Goal: Information Seeking & Learning: Learn about a topic

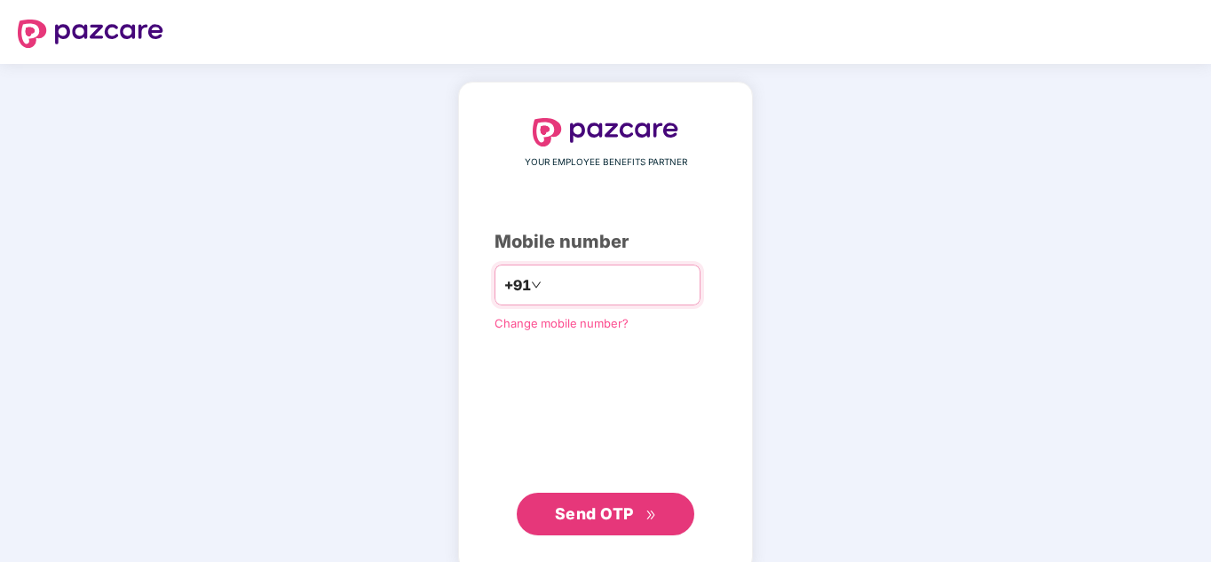
type input "**********"
click at [517, 493] on button "Send OTP" at bounding box center [606, 514] width 178 height 43
click at [619, 281] on input "**********" at bounding box center [618, 285] width 146 height 28
type input "**********"
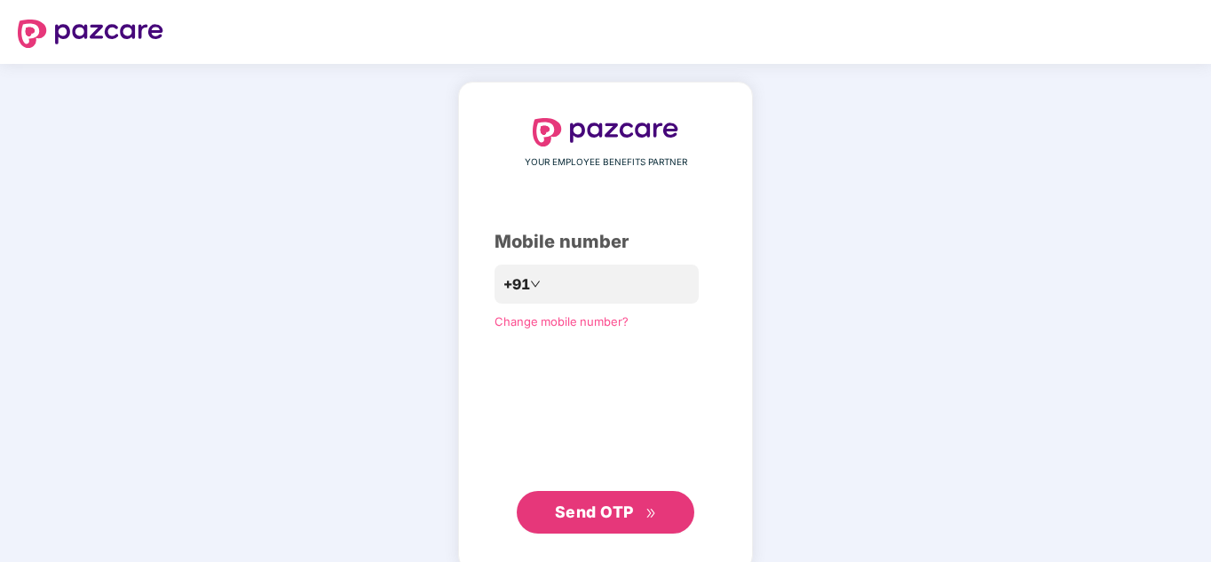
click at [630, 514] on span "Send OTP" at bounding box center [594, 512] width 79 height 19
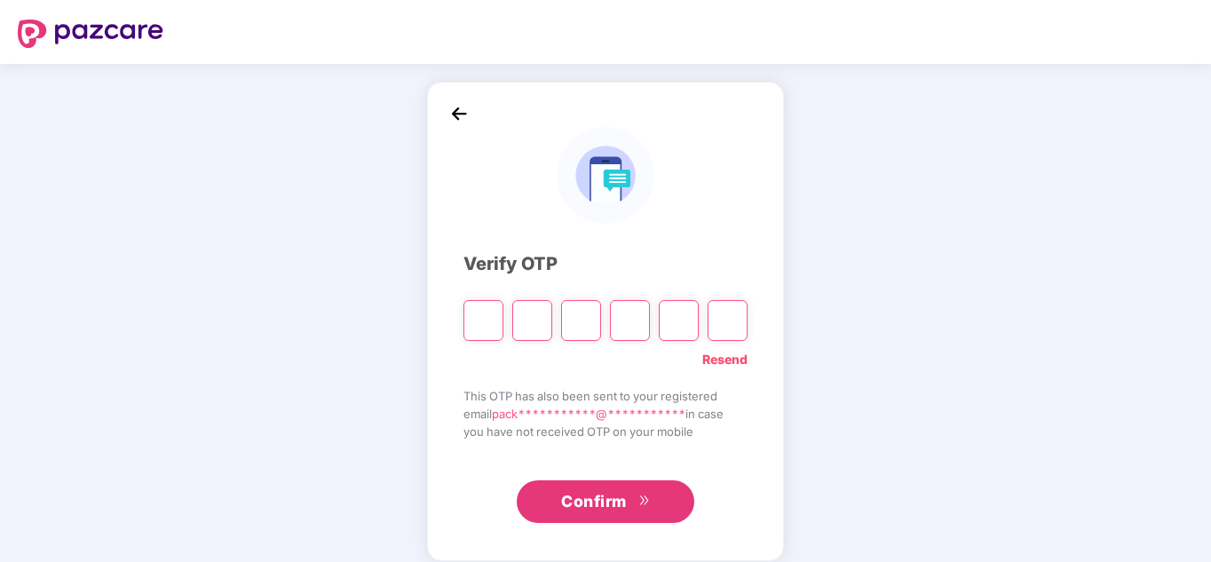
type input "*"
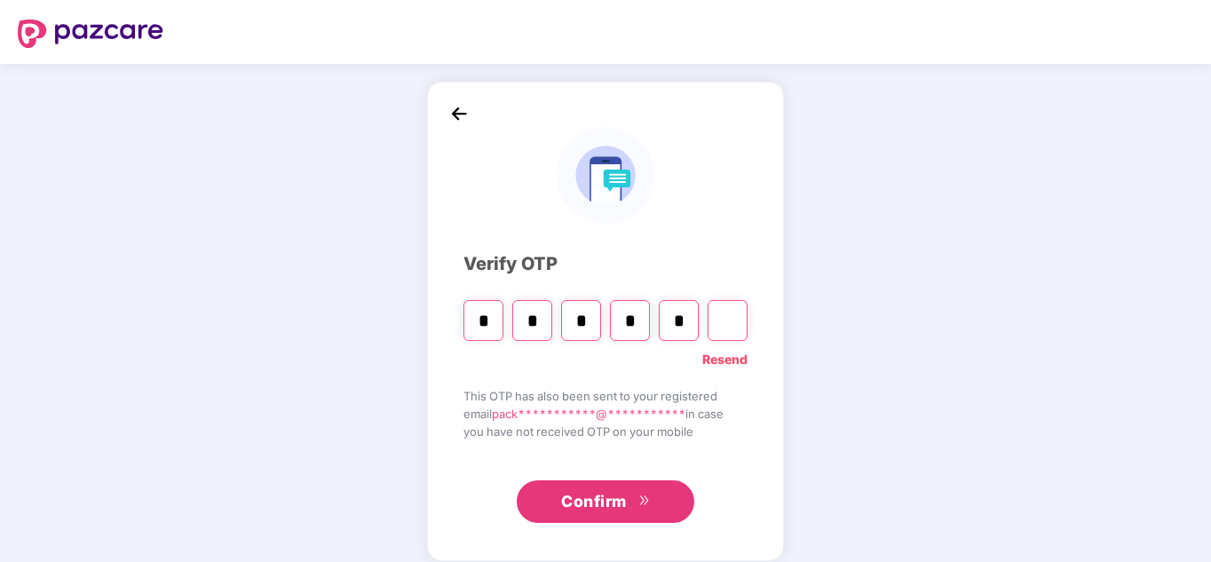
type input "*"
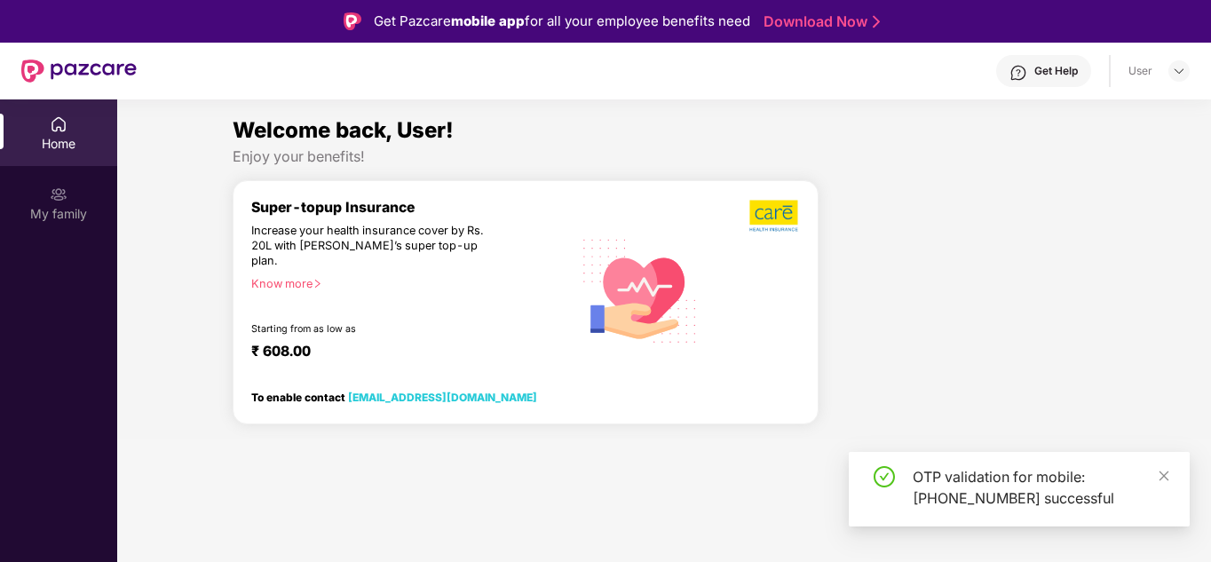
click at [104, 210] on div "My family" at bounding box center [58, 214] width 117 height 18
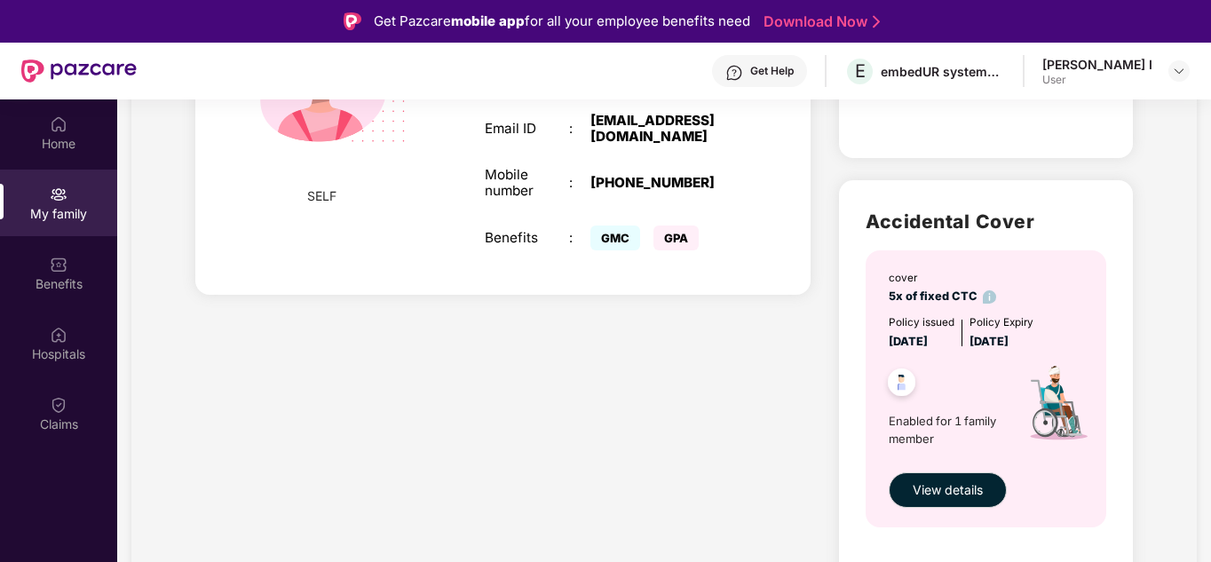
scroll to position [441, 0]
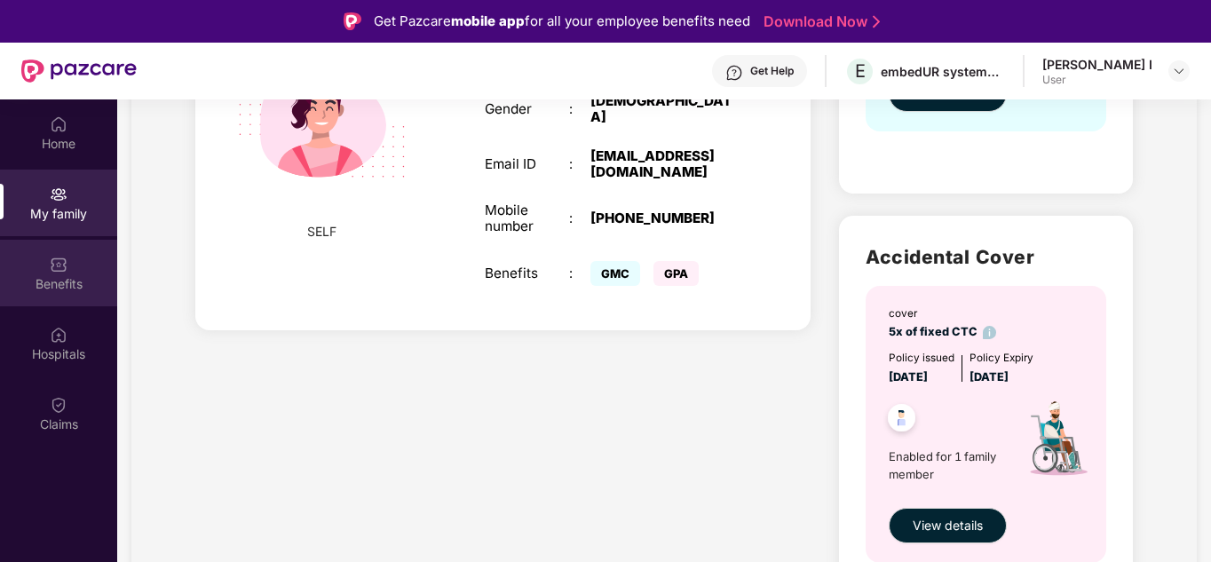
click at [82, 281] on div "Benefits" at bounding box center [58, 284] width 117 height 18
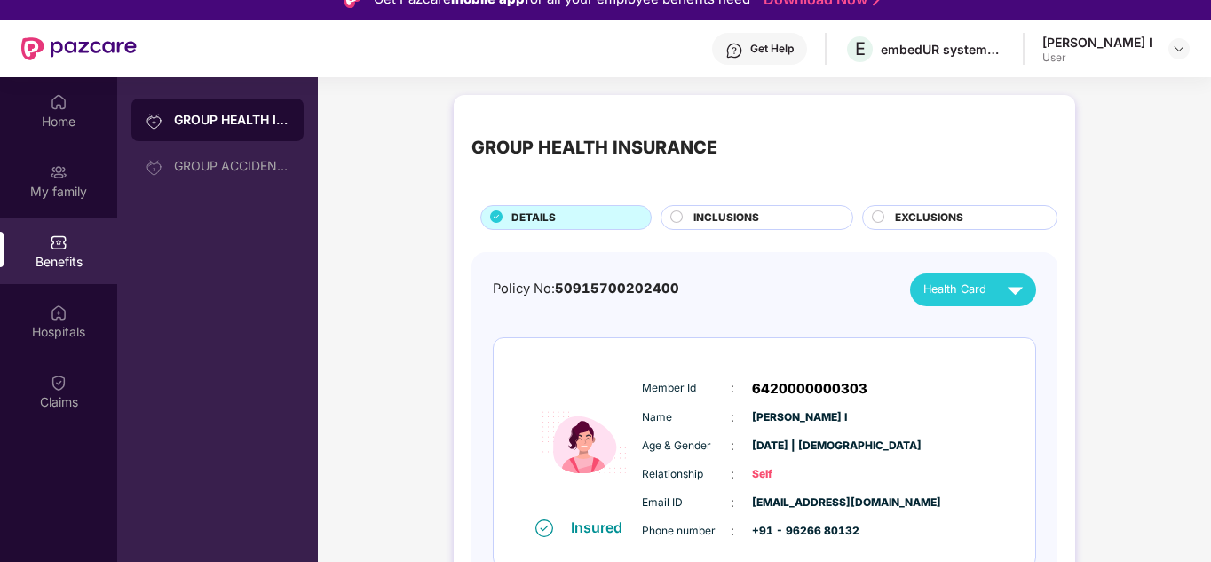
scroll to position [0, 0]
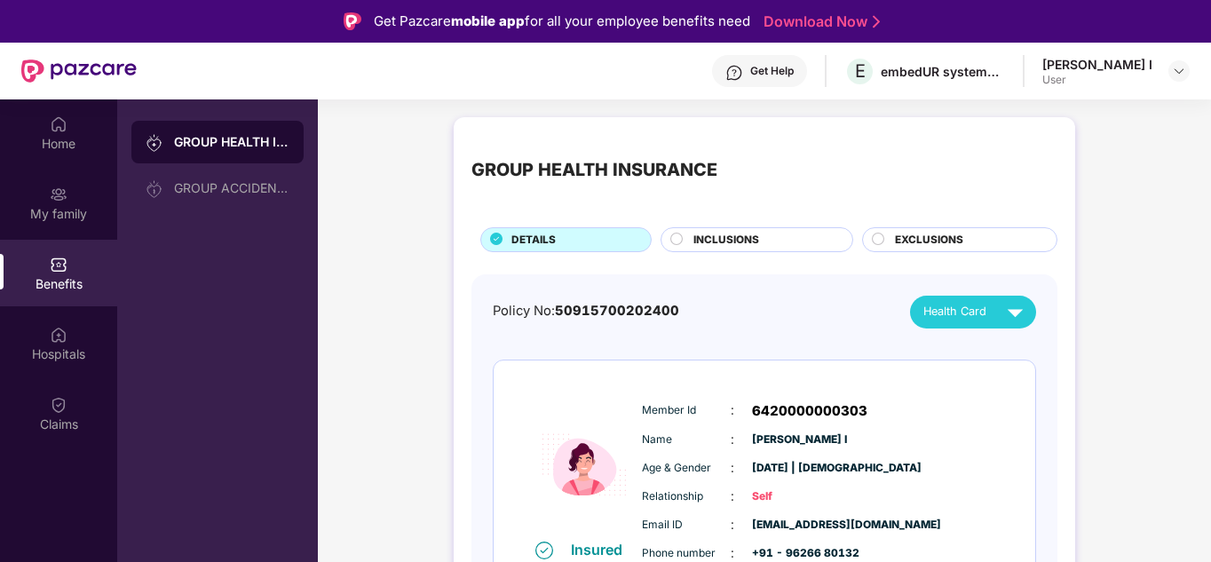
click at [721, 247] on span "INCLUSIONS" at bounding box center [726, 240] width 66 height 17
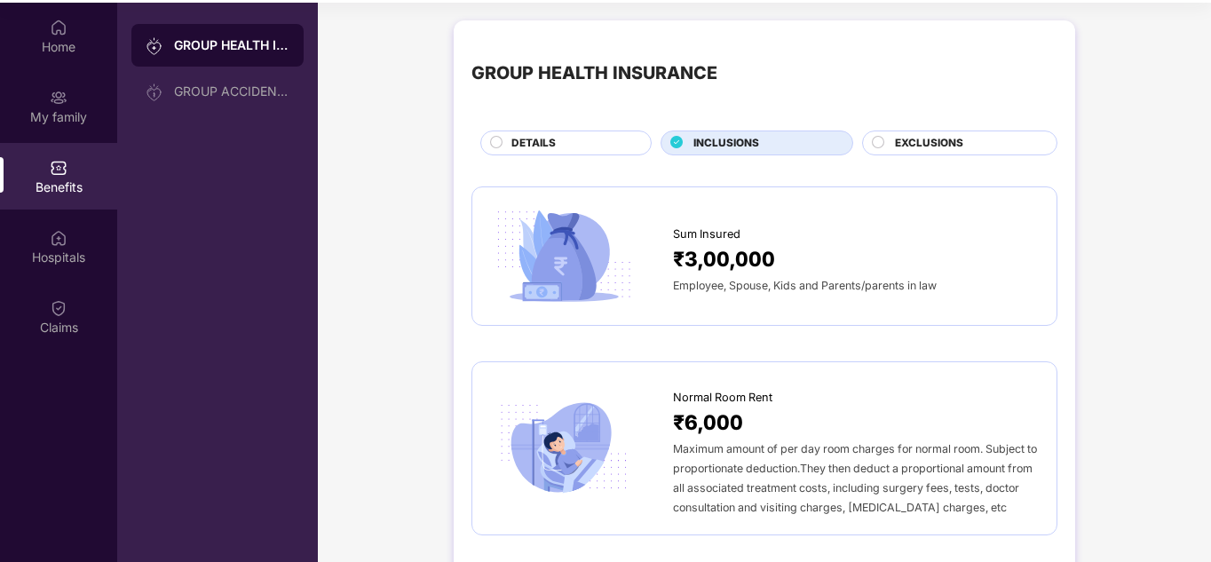
scroll to position [99, 0]
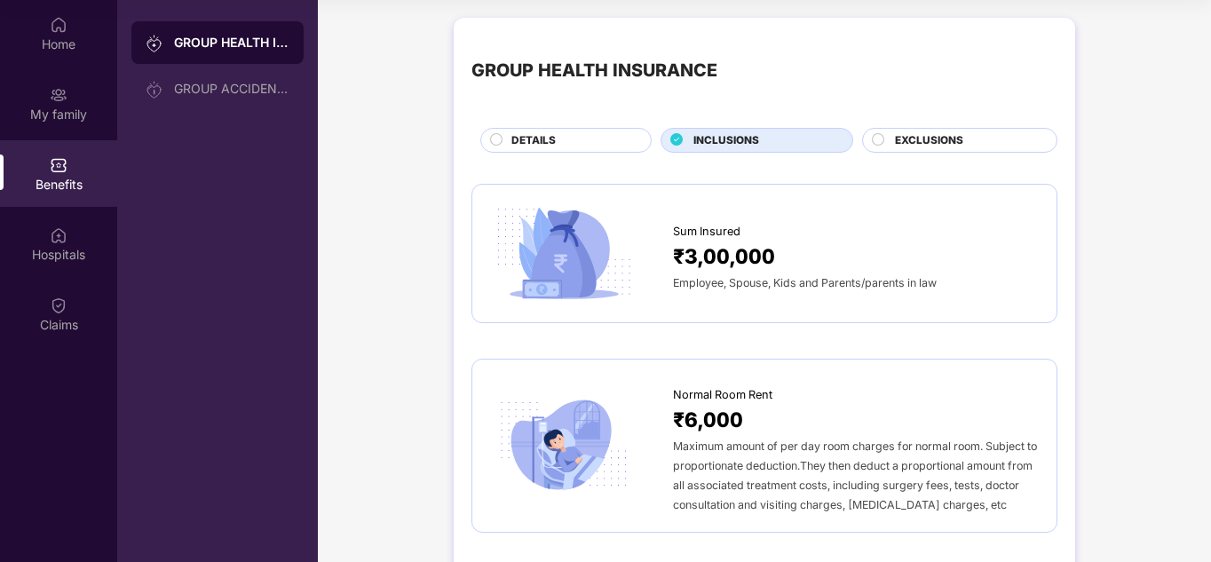
click at [874, 140] on span "EXCLUSIONS" at bounding box center [929, 140] width 68 height 17
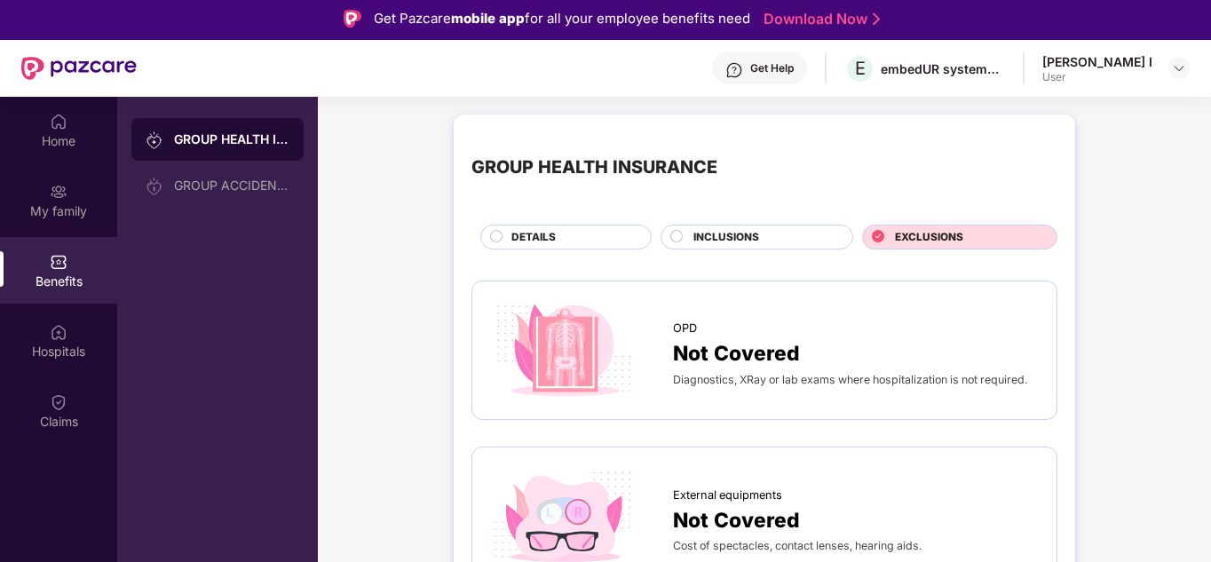
scroll to position [0, 0]
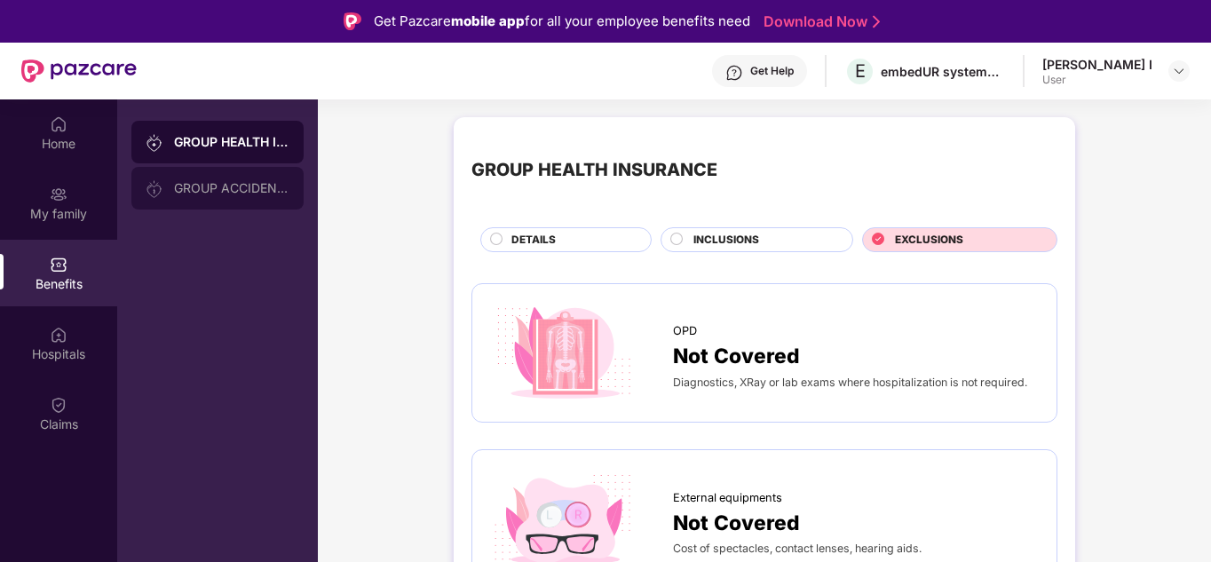
click at [263, 193] on div "GROUP ACCIDENTAL INSURANCE" at bounding box center [231, 188] width 115 height 14
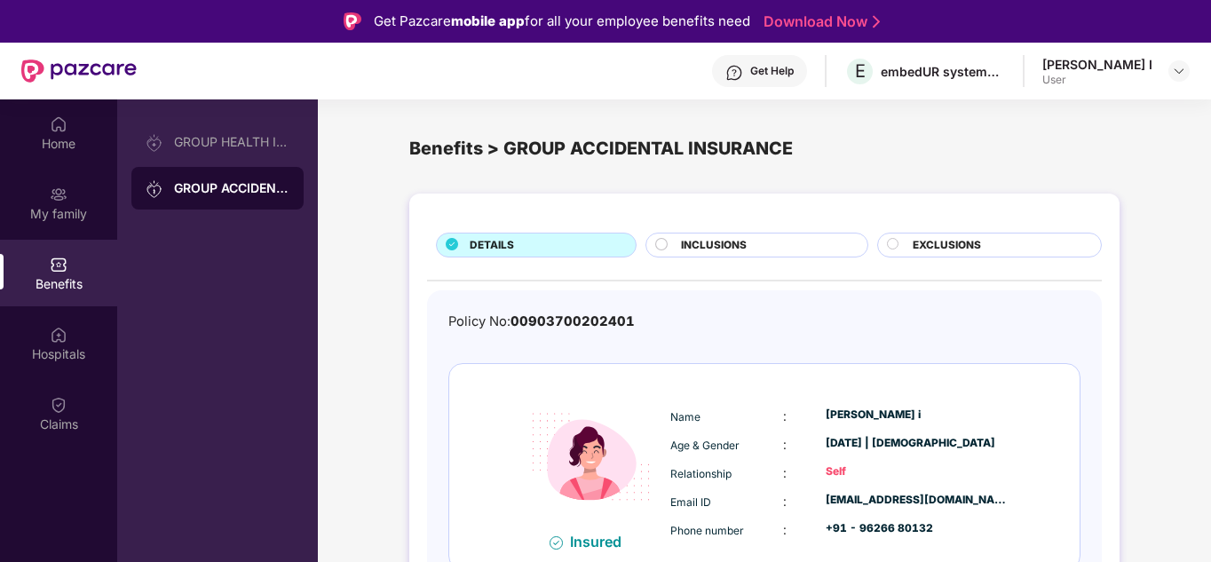
click at [780, 242] on div "INCLUSIONS" at bounding box center [765, 247] width 186 height 20
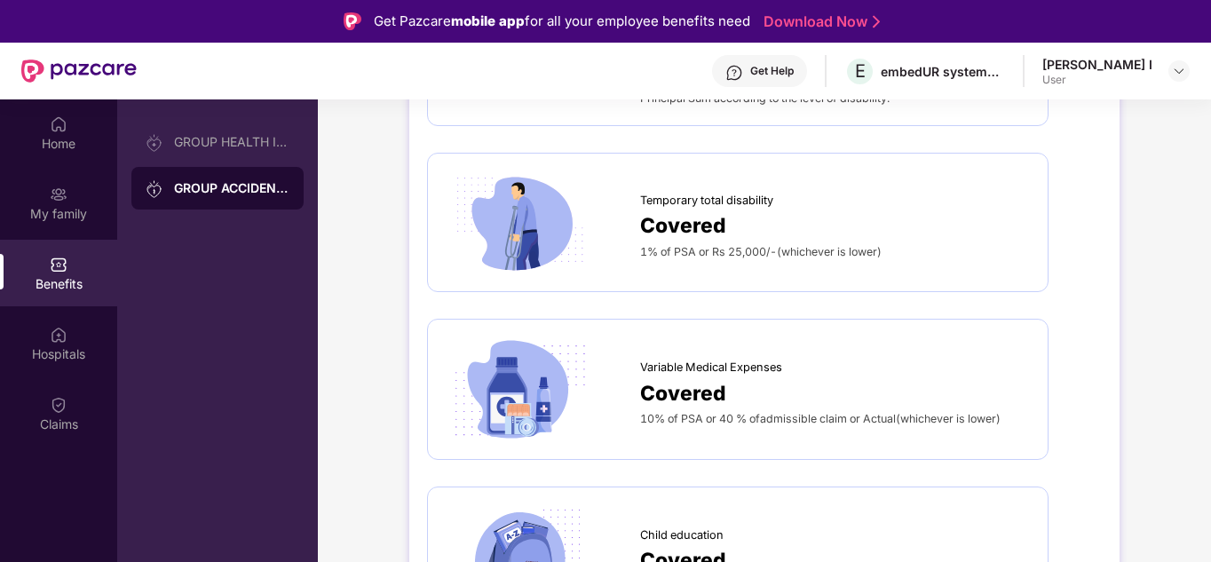
click at [874, 174] on div "DETAILS INCLUSIONS EXCLUSIONS [MEDICAL_DATA] Covered The nominees are paid the …" at bounding box center [764, 108] width 893 height 1178
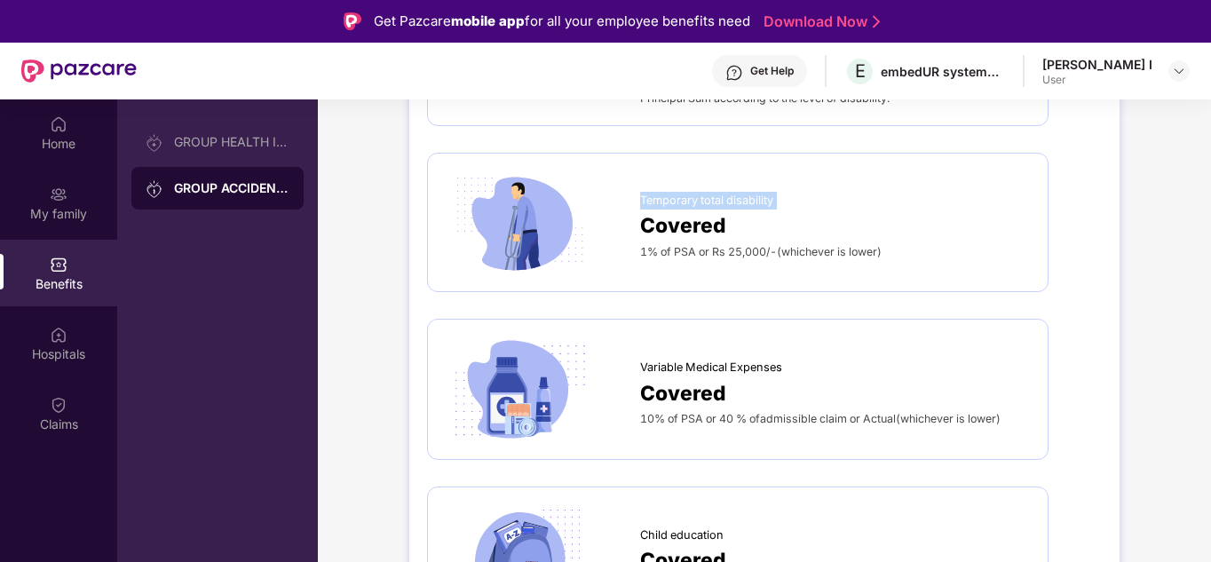
drag, startPoint x: 1208, startPoint y: 174, endPoint x: 1168, endPoint y: 188, distance: 43.2
click at [874, 188] on div "DETAILS INCLUSIONS EXCLUSIONS [MEDICAL_DATA] Covered The nominees are paid the …" at bounding box center [764, 108] width 893 height 1178
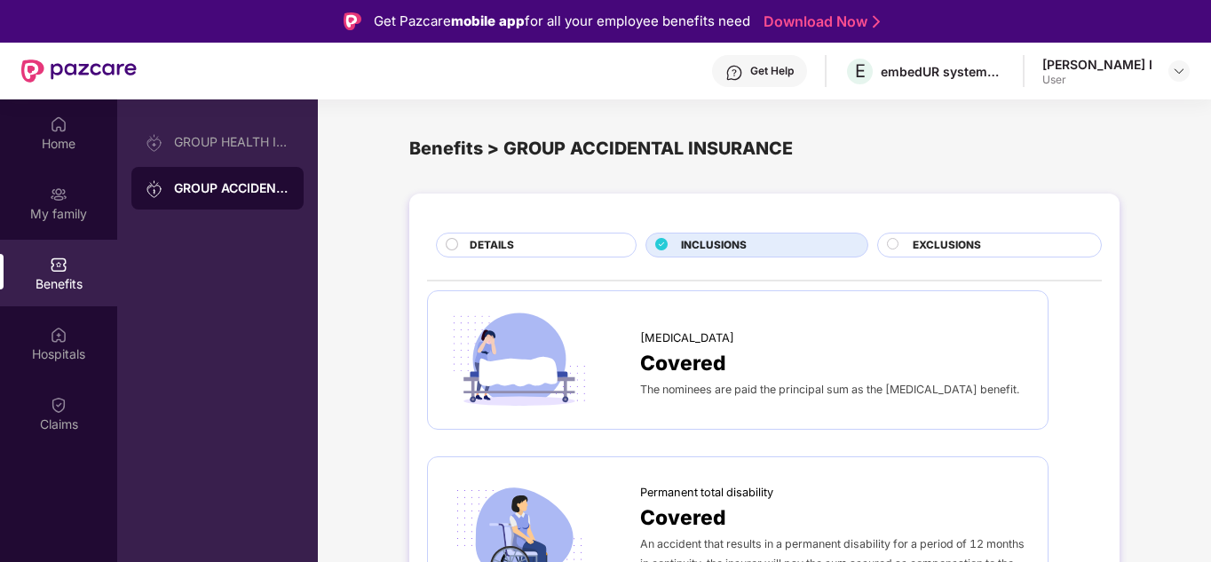
click at [874, 250] on div "EXCLUSIONS" at bounding box center [998, 247] width 188 height 20
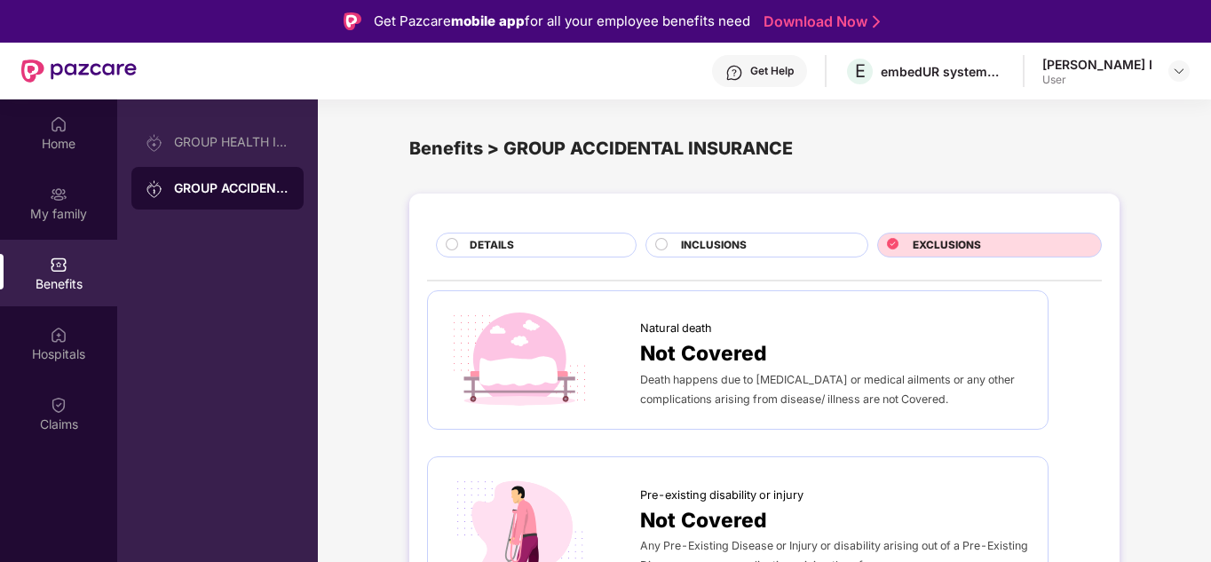
click at [874, 361] on div "Not Covered" at bounding box center [835, 353] width 390 height 32
click at [254, 145] on div "GROUP HEALTH INSURANCE" at bounding box center [231, 142] width 115 height 14
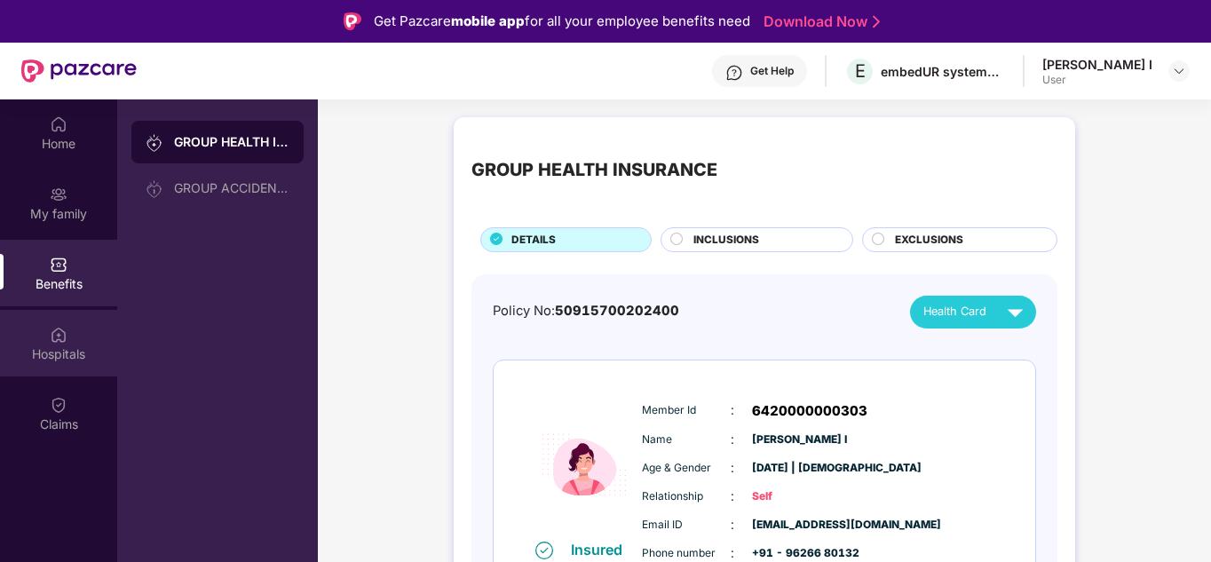
click at [49, 351] on div "Hospitals" at bounding box center [58, 354] width 117 height 18
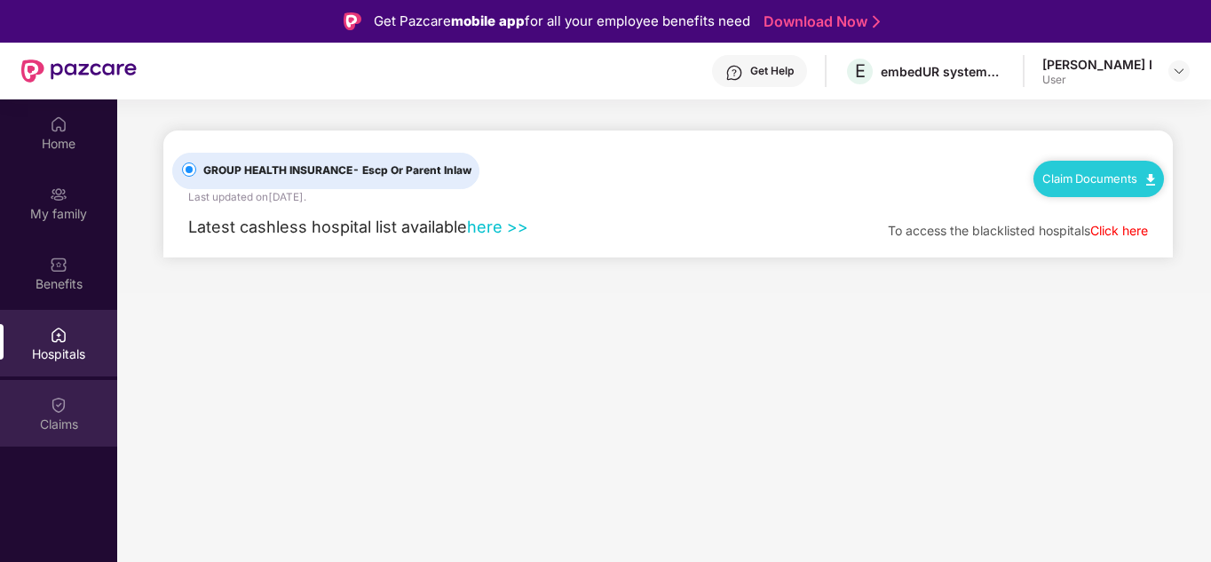
click at [84, 409] on div "Claims" at bounding box center [58, 413] width 117 height 67
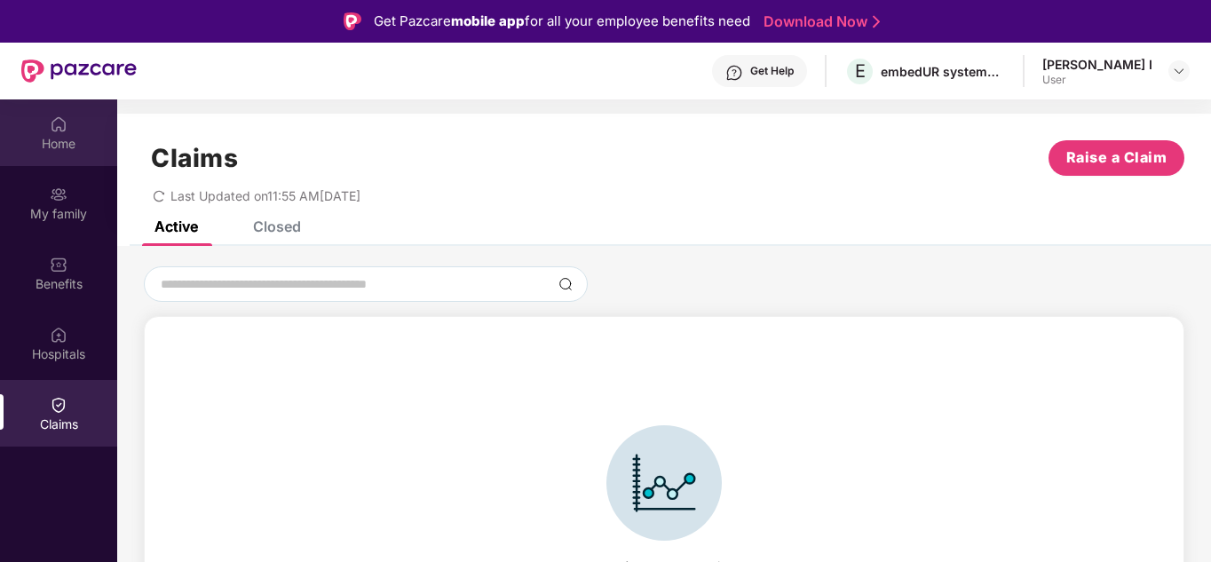
click at [88, 151] on div "Home" at bounding box center [58, 144] width 117 height 18
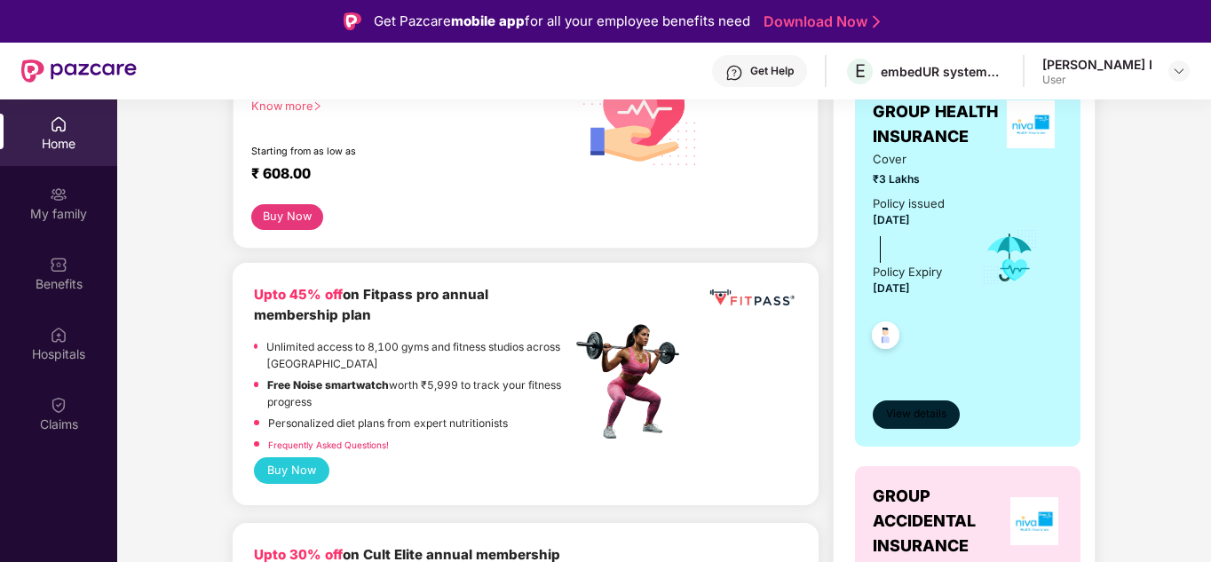
scroll to position [284, 0]
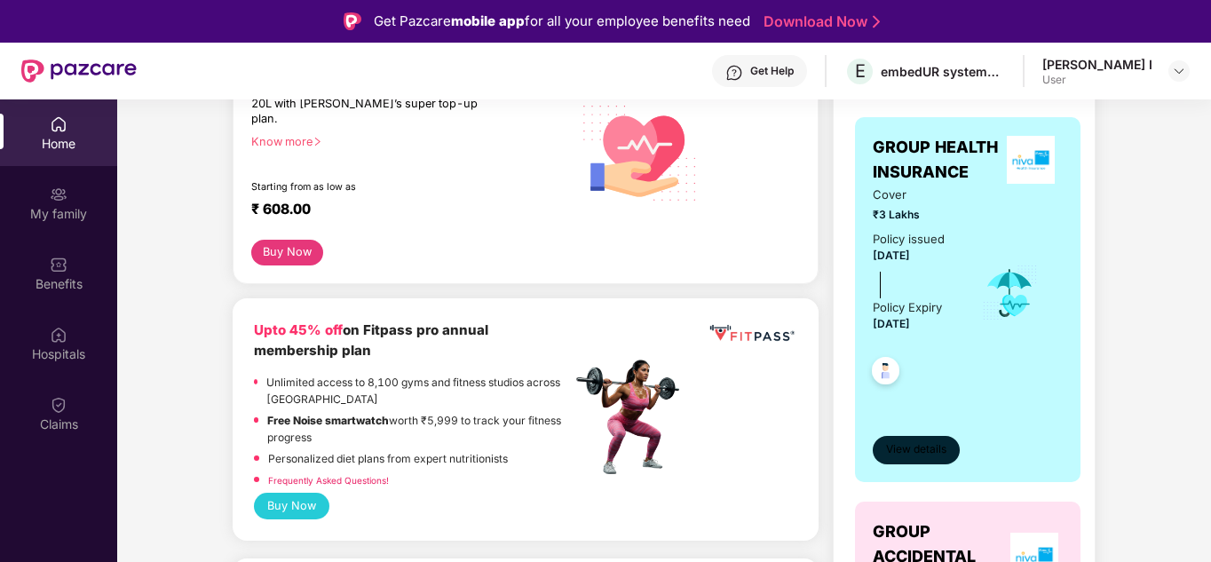
click at [874, 447] on span "View details" at bounding box center [916, 449] width 60 height 17
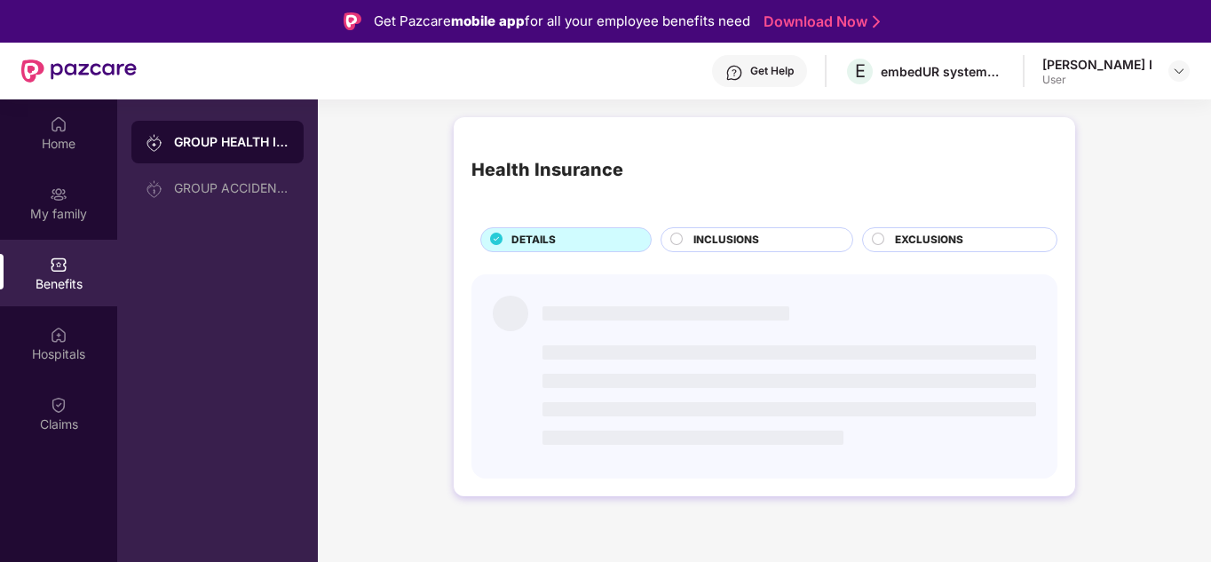
scroll to position [0, 0]
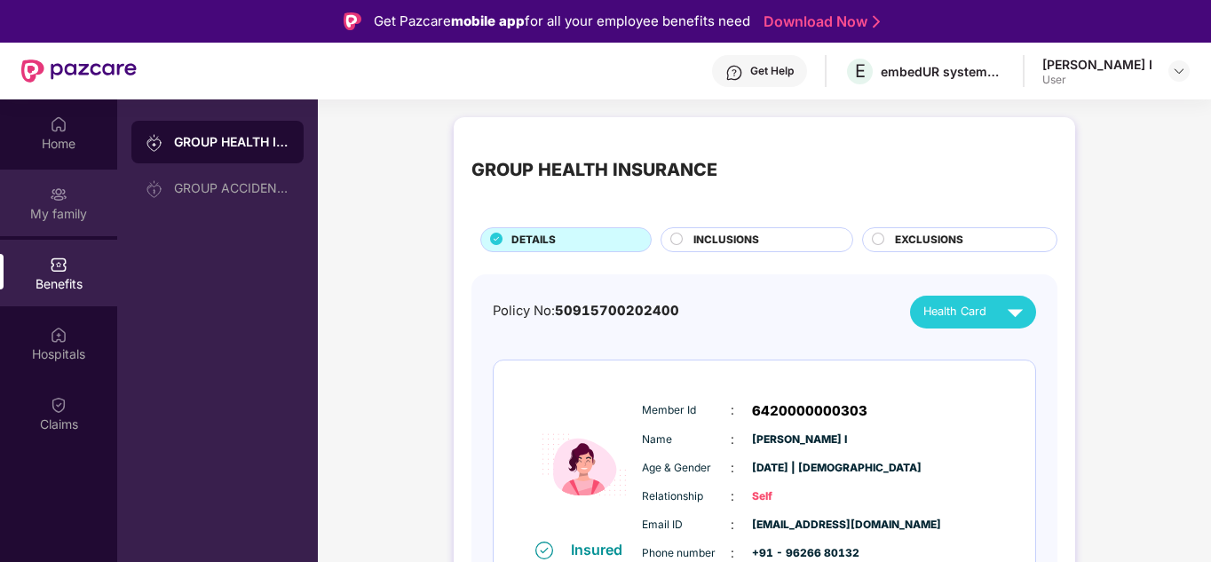
click at [100, 194] on div "My family" at bounding box center [58, 203] width 117 height 67
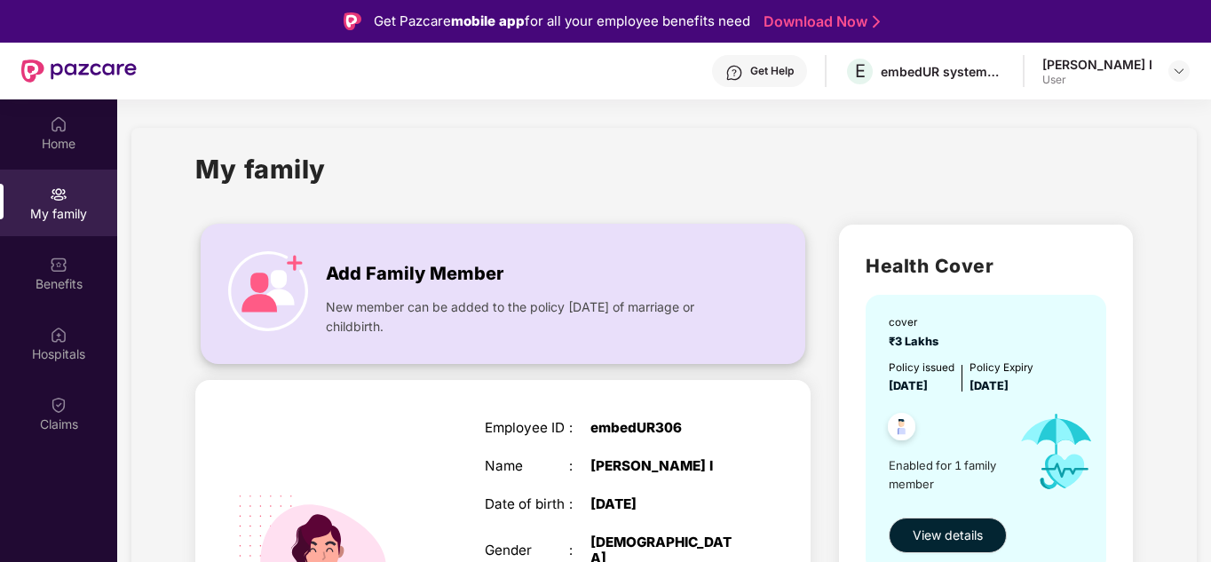
click at [309, 272] on div "Add Family Member New member can be added to the policy [DATE] of marriage or c…" at bounding box center [503, 293] width 603 height 102
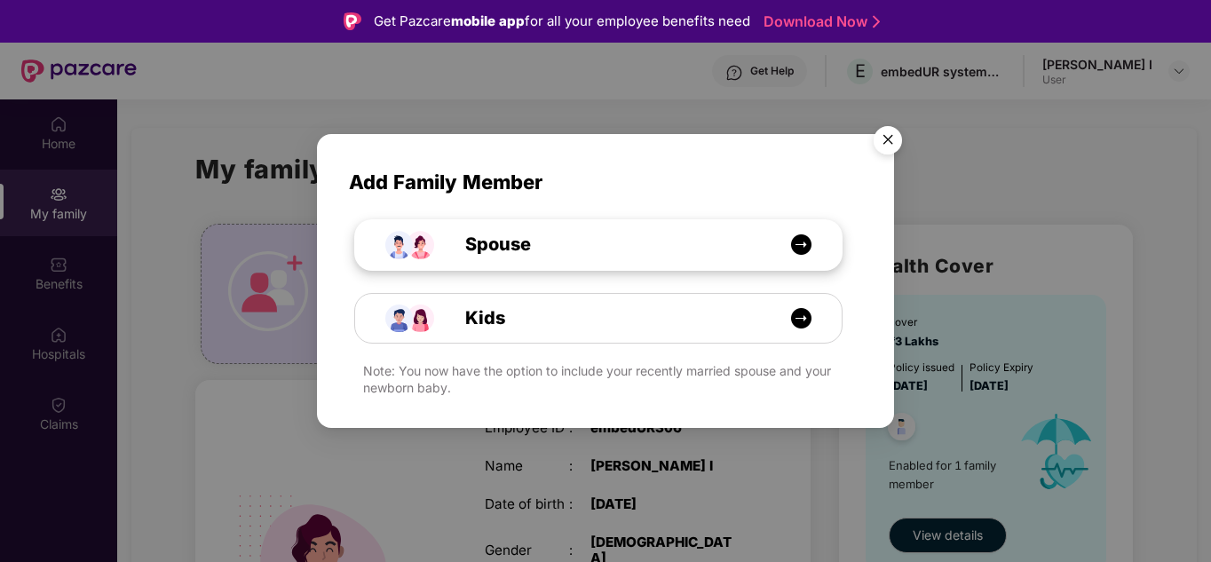
click at [806, 251] on img at bounding box center [801, 245] width 22 height 22
select select "****"
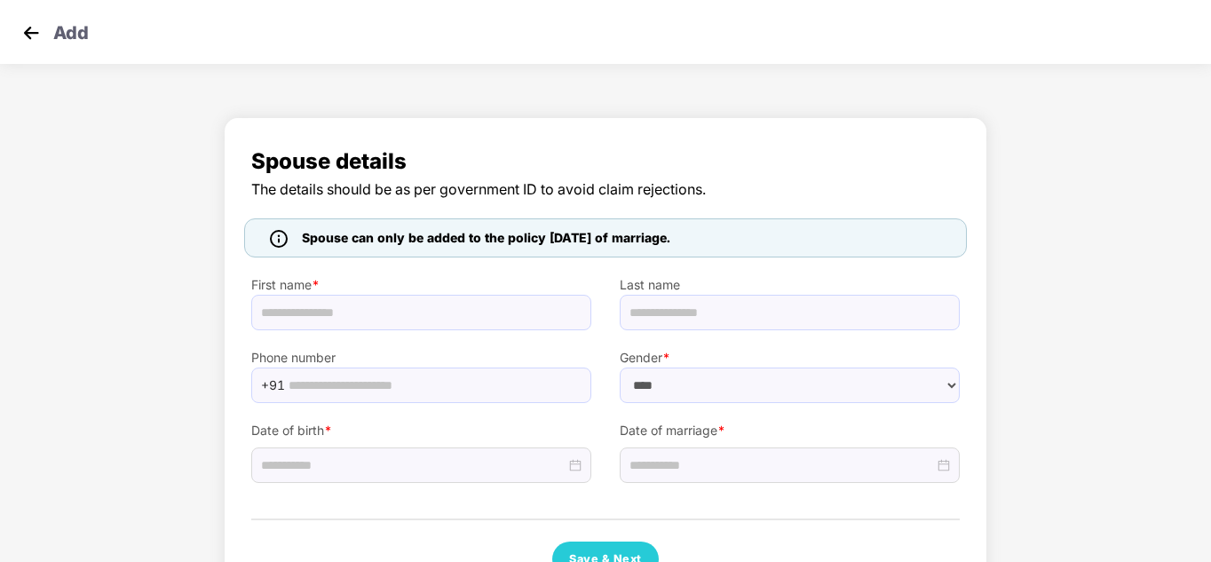
click at [34, 36] on img at bounding box center [31, 33] width 27 height 27
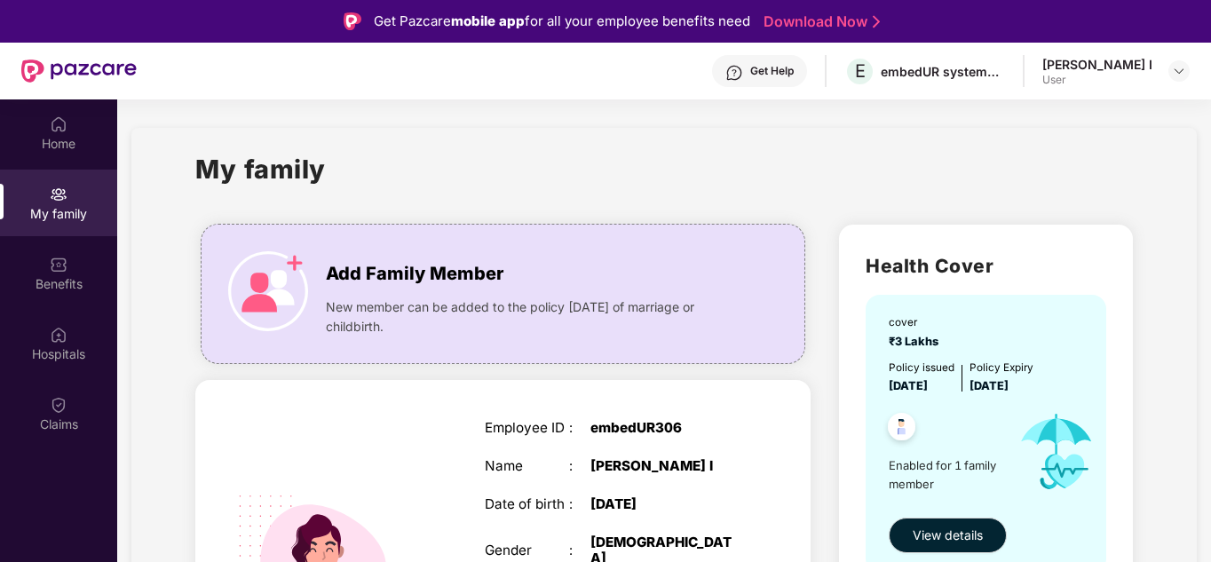
click at [778, 75] on div "Get Help" at bounding box center [772, 71] width 44 height 14
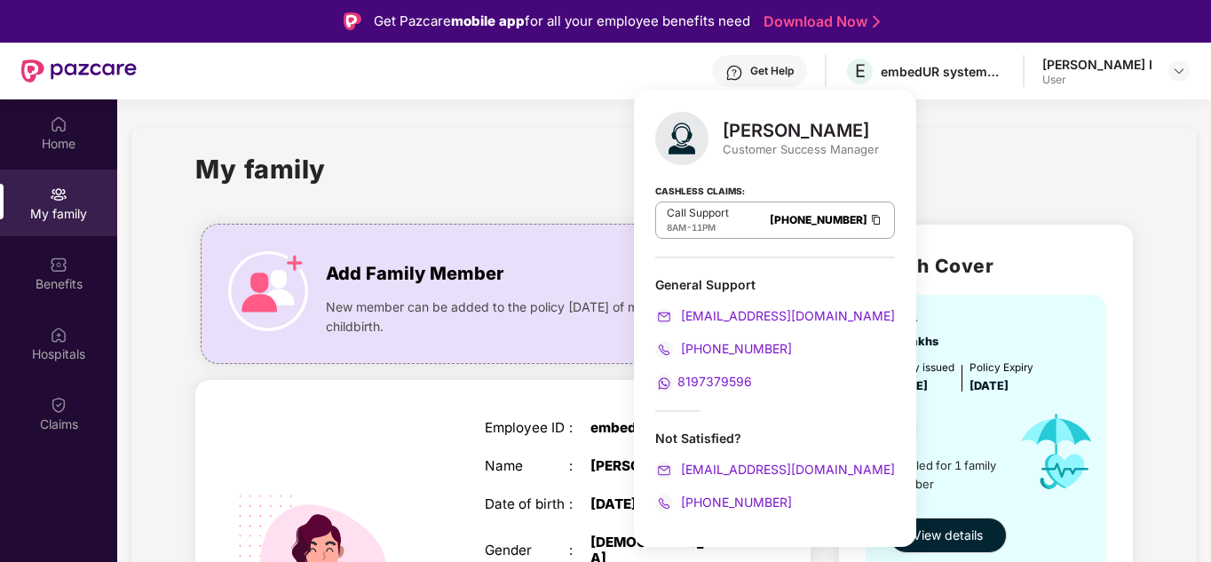
click at [726, 380] on span "8197379596" at bounding box center [714, 381] width 75 height 15
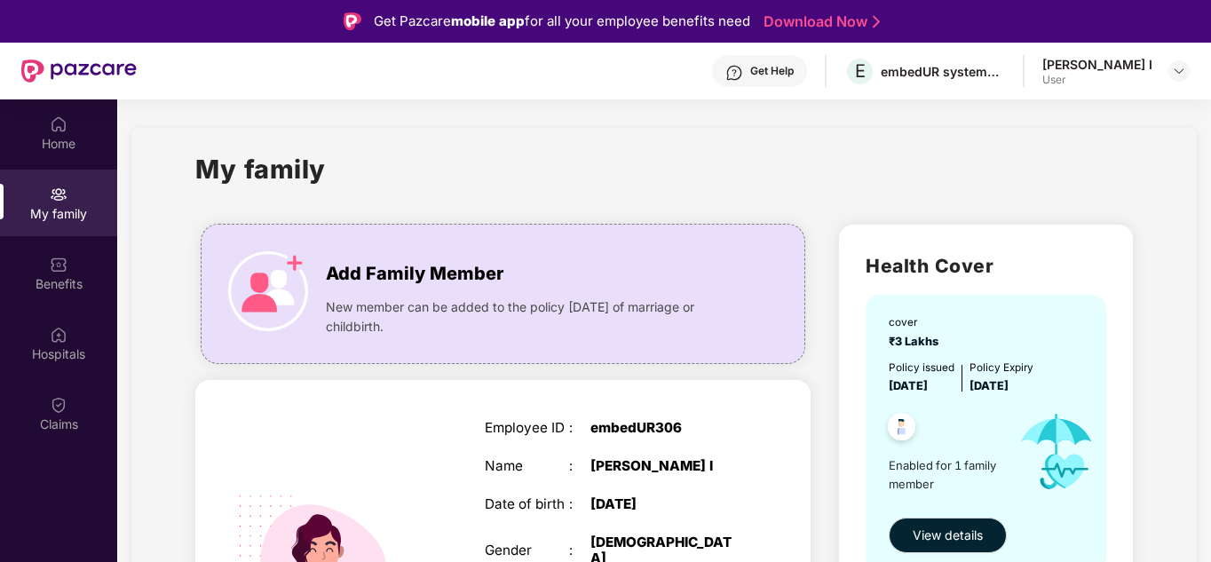
scroll to position [99, 0]
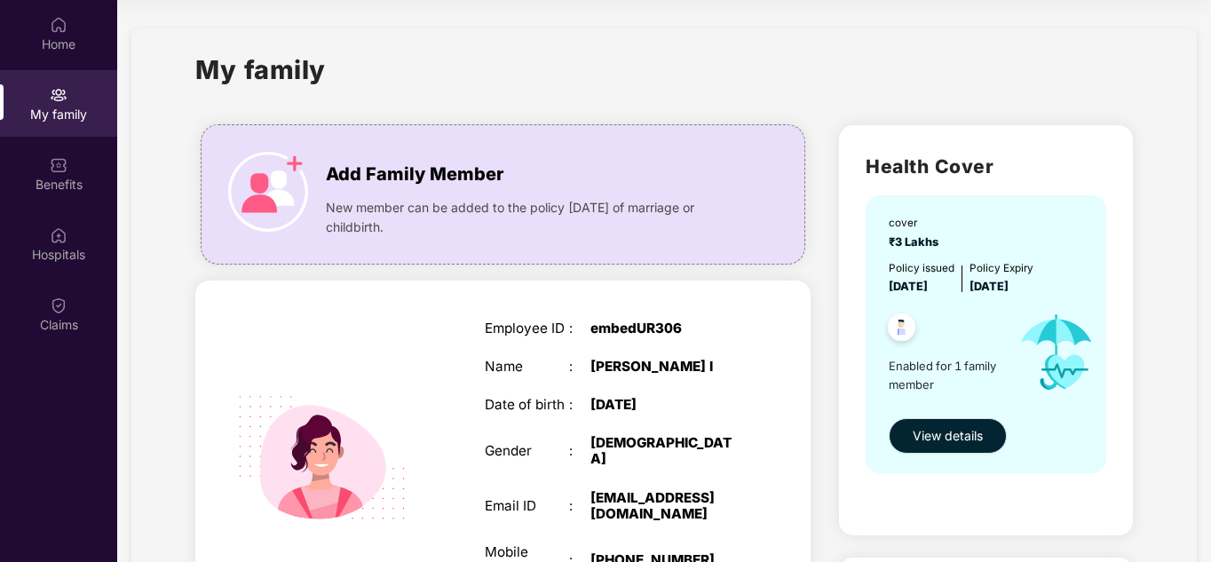
click at [874, 435] on span "View details" at bounding box center [948, 436] width 70 height 20
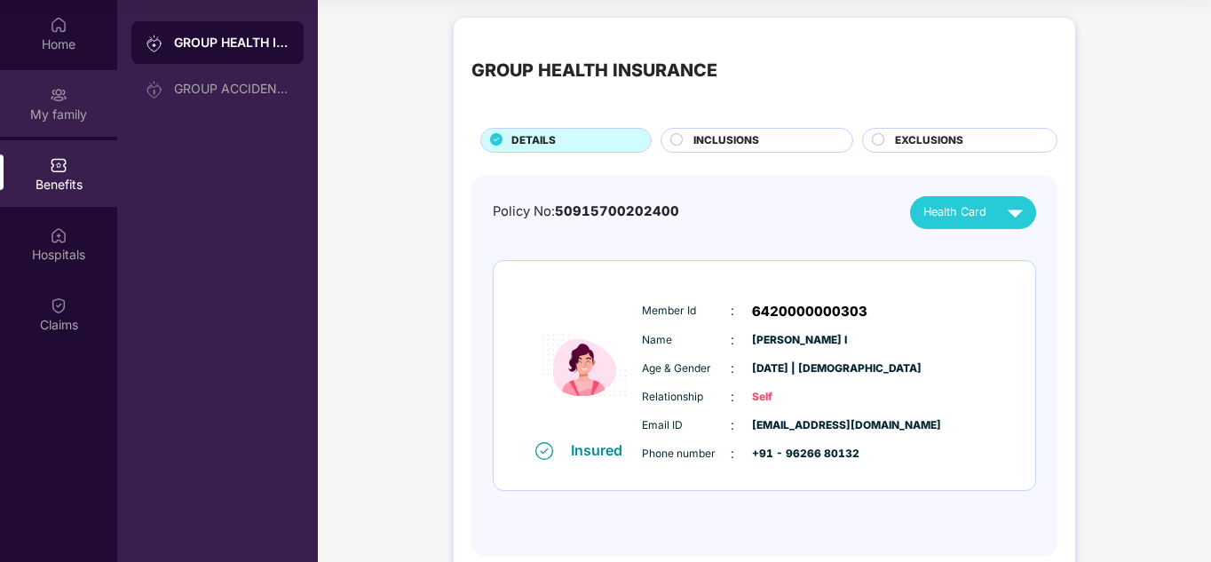
click at [97, 107] on div "My family" at bounding box center [58, 115] width 117 height 18
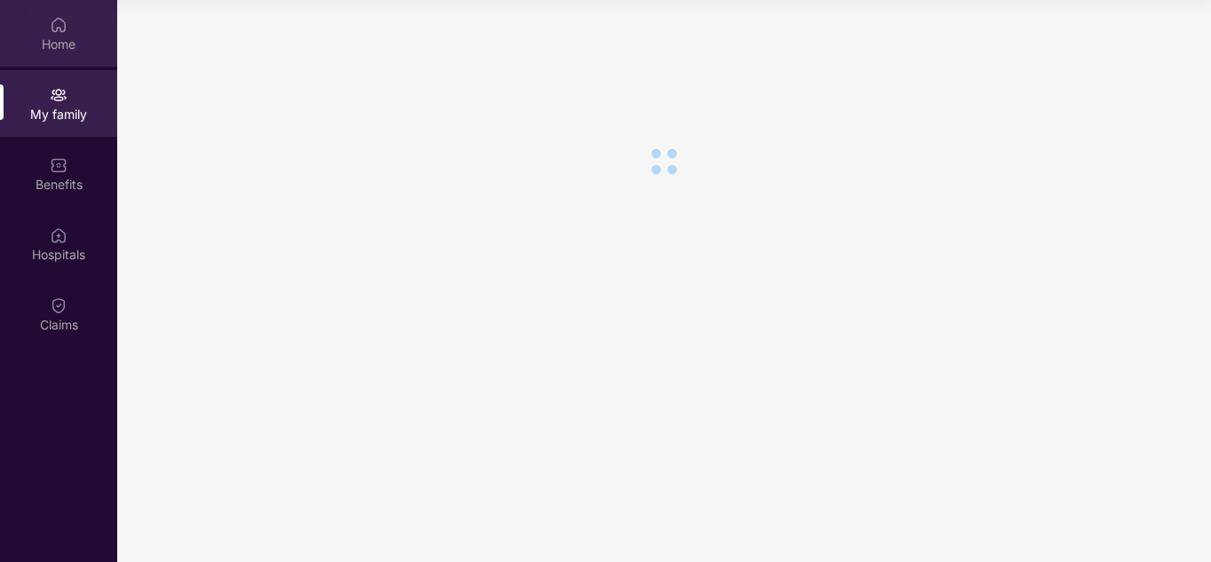
click at [67, 51] on div "Home" at bounding box center [58, 45] width 117 height 18
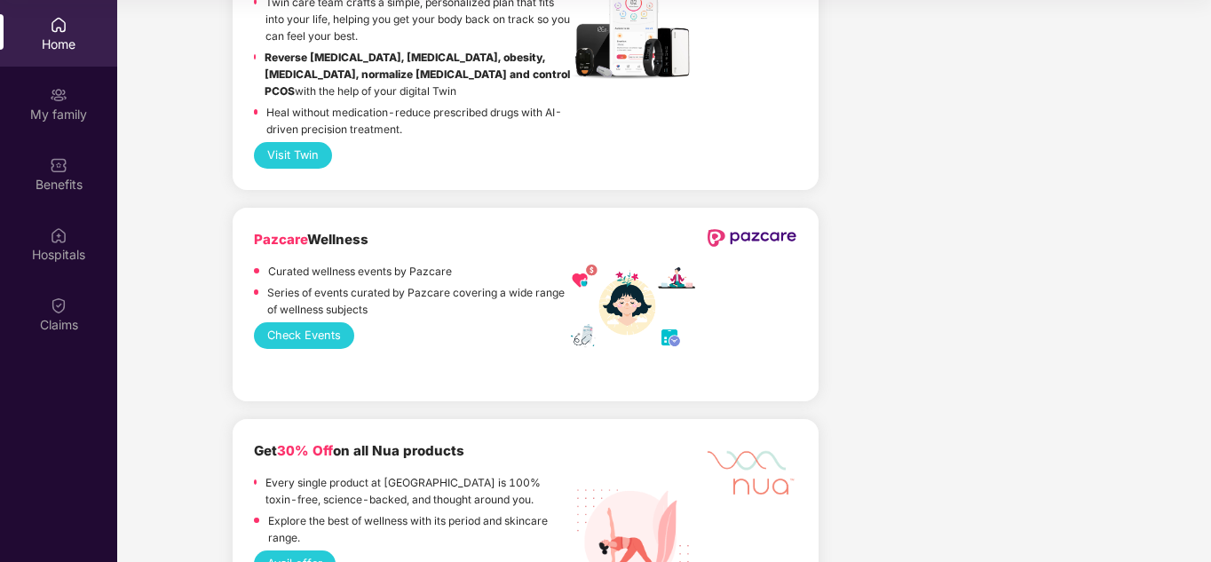
scroll to position [3947, 0]
